Goal: Task Accomplishment & Management: Manage account settings

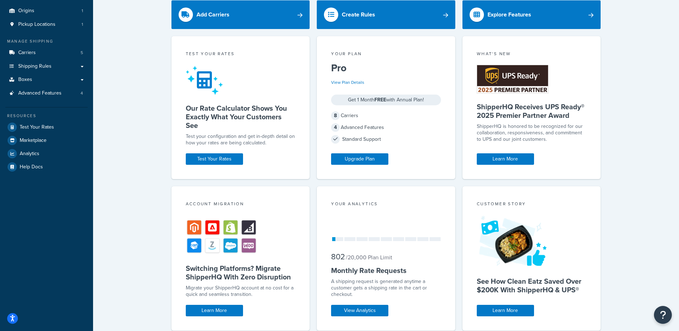
scroll to position [58, 0]
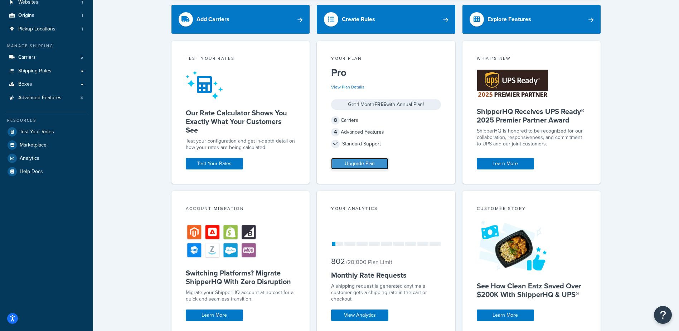
click at [371, 166] on link "Upgrade Plan" at bounding box center [359, 163] width 57 height 11
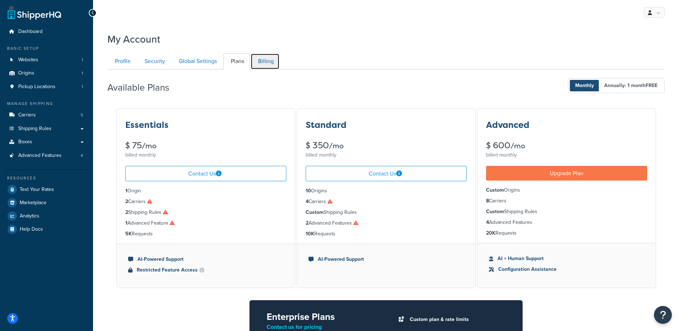
click at [261, 62] on link "Billing" at bounding box center [265, 61] width 29 height 16
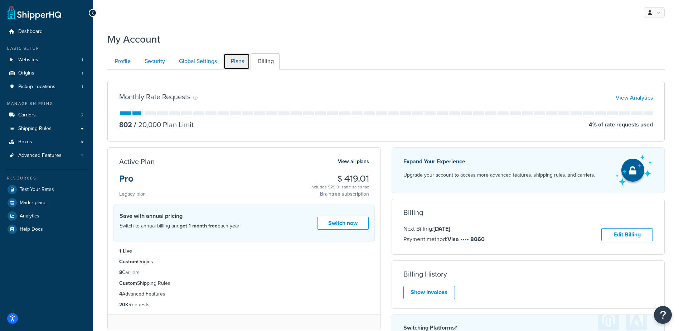
click at [238, 61] on link "Plans" at bounding box center [236, 61] width 26 height 16
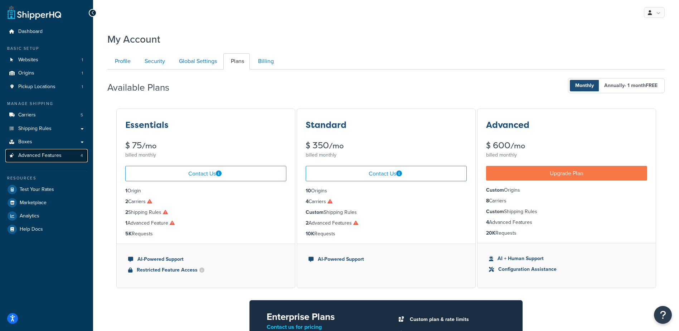
click at [40, 156] on span "Advanced Features" at bounding box center [39, 156] width 43 height 6
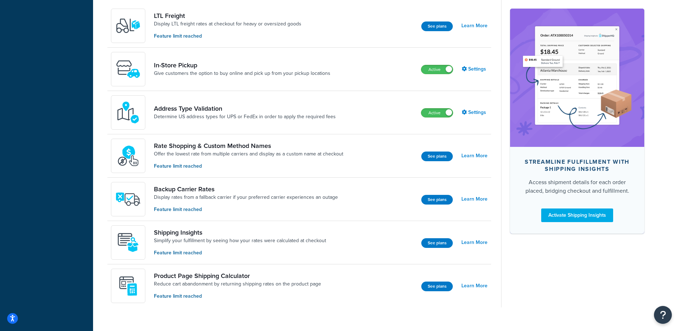
scroll to position [250, 0]
